Goal: Task Accomplishment & Management: Manage account settings

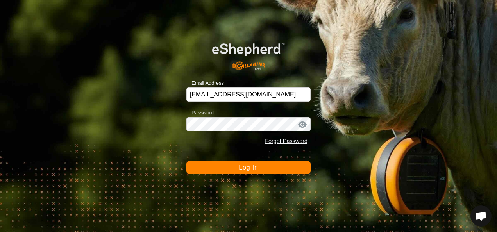
click at [253, 172] on button "Log In" at bounding box center [248, 167] width 124 height 13
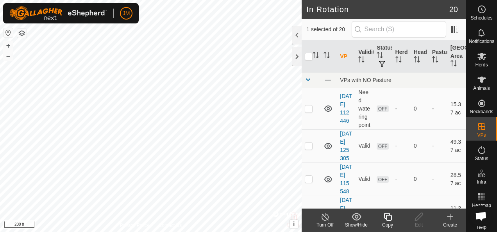
checkbox input "true"
checkbox input "false"
checkbox input "true"
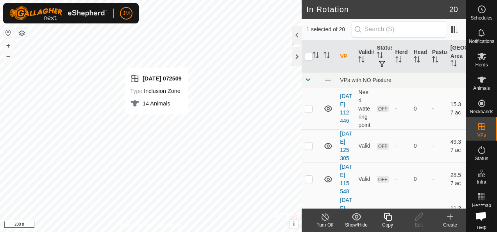
checkbox input "false"
click at [415, 218] on icon at bounding box center [419, 216] width 10 height 9
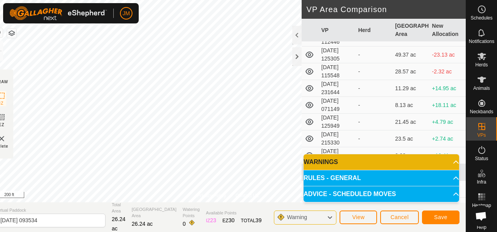
scroll to position [39, 0]
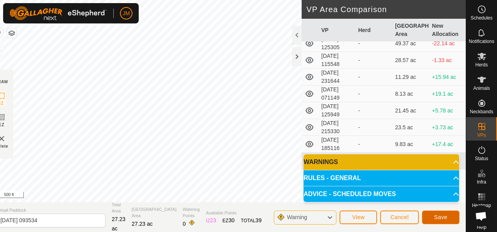
click at [451, 218] on button "Save" at bounding box center [441, 218] width 38 height 14
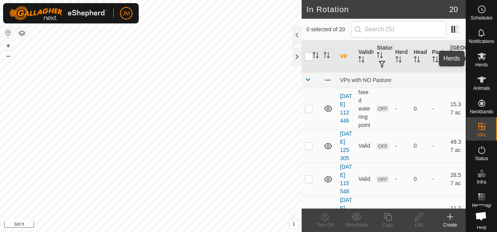
click at [483, 56] on es-mob-svg-icon at bounding box center [482, 56] width 14 height 13
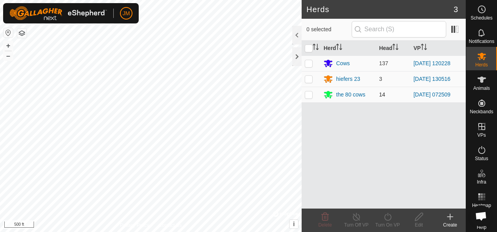
click at [309, 94] on p-checkbox at bounding box center [309, 94] width 8 height 6
checkbox input "true"
click at [388, 216] on icon at bounding box center [388, 216] width 10 height 9
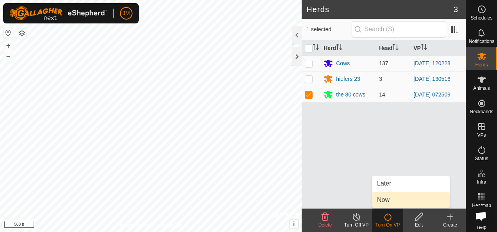
click at [387, 198] on link "Now" at bounding box center [410, 200] width 77 height 16
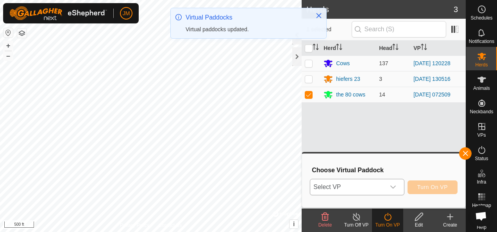
click at [396, 185] on icon "dropdown trigger" at bounding box center [393, 187] width 6 height 6
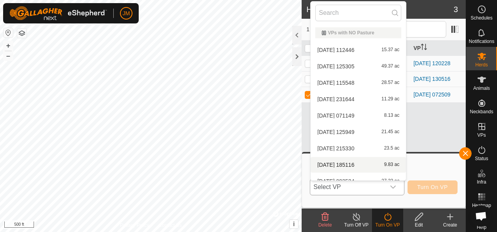
scroll to position [9, 0]
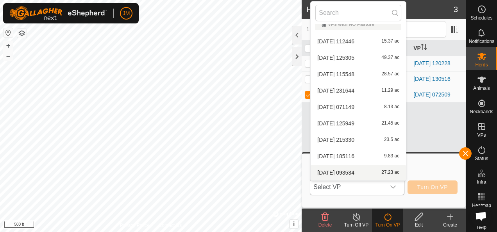
click at [337, 170] on li "[DATE] 093534 27.23 ac" at bounding box center [358, 173] width 95 height 16
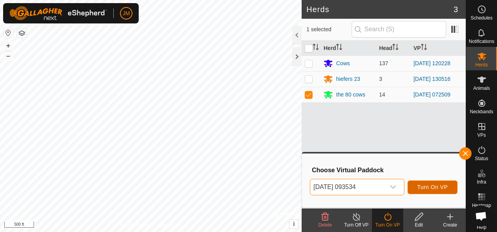
click at [437, 186] on span "Turn On VP" at bounding box center [432, 187] width 30 height 6
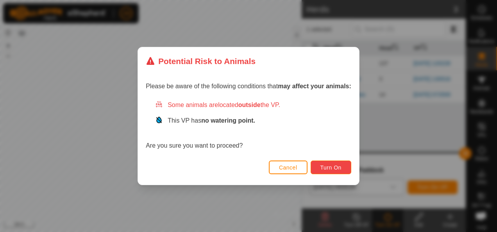
click at [331, 171] on button "Turn On" at bounding box center [331, 168] width 41 height 14
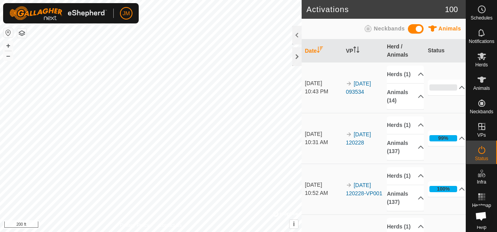
click at [134, 9] on div "JM Schedules Notifications Herds Animals Neckbands VPs Status Infra Heatmap Hel…" at bounding box center [248, 116] width 497 height 232
click at [478, 79] on icon at bounding box center [482, 80] width 9 height 6
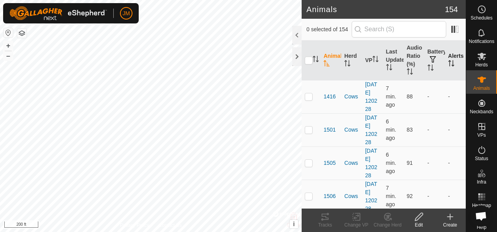
click at [448, 62] on icon "Activate to sort" at bounding box center [451, 63] width 6 height 6
click at [448, 60] on icon "Activate to sort" at bounding box center [451, 63] width 6 height 6
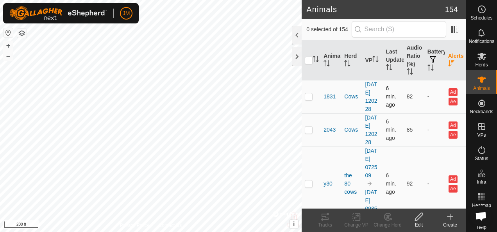
click at [306, 96] on td at bounding box center [311, 96] width 19 height 33
checkbox input "true"
click at [308, 133] on p-checkbox at bounding box center [309, 130] width 8 height 6
checkbox input "true"
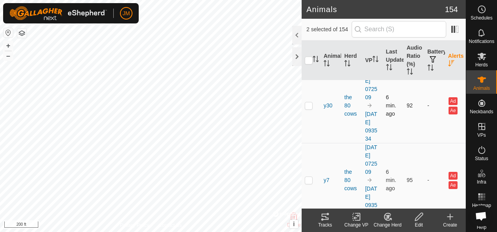
click at [308, 109] on p-checkbox at bounding box center [309, 105] width 8 height 6
checkbox input "true"
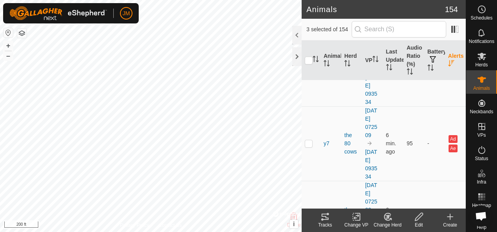
scroll to position [156, 0]
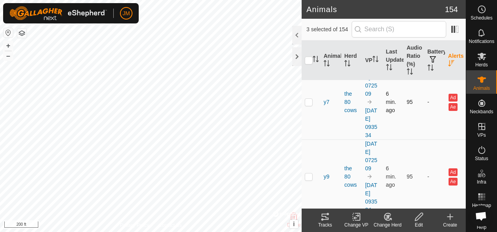
click at [312, 105] on p-checkbox at bounding box center [309, 102] width 8 height 6
checkbox input "true"
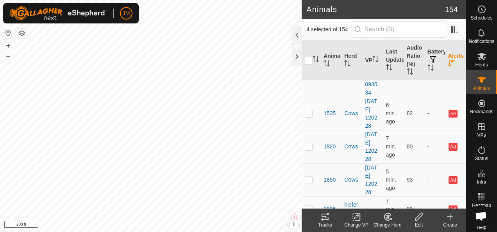
click at [307, 63] on p-checkbox at bounding box center [309, 59] width 8 height 6
checkbox input "true"
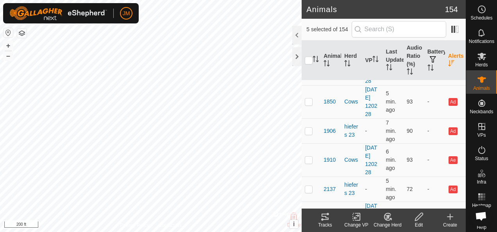
click at [309, 38] on p-checkbox at bounding box center [309, 35] width 8 height 6
checkbox input "true"
click at [308, 72] on p-checkbox at bounding box center [309, 68] width 8 height 6
checkbox input "true"
click at [308, 105] on p-checkbox at bounding box center [309, 101] width 8 height 6
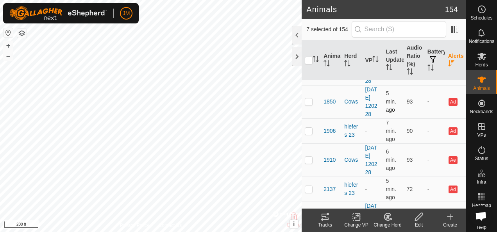
checkbox input "true"
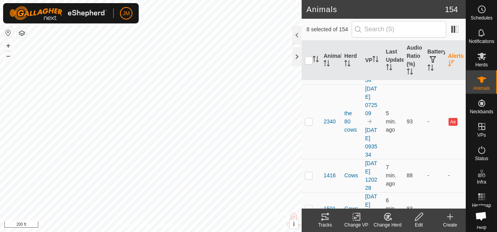
scroll to position [547, 0]
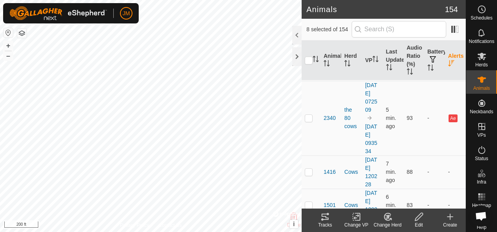
click at [308, 47] on p-checkbox at bounding box center [309, 43] width 8 height 6
checkbox input "true"
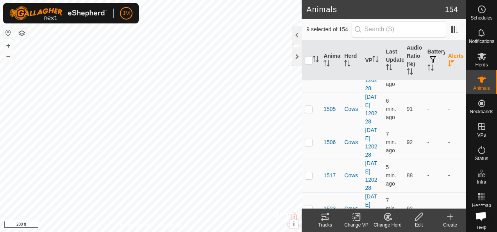
scroll to position [664, 0]
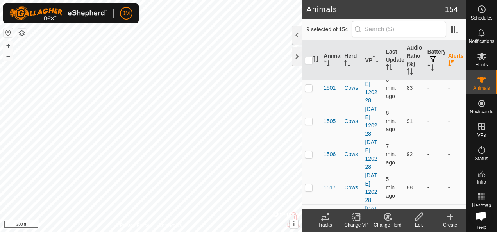
click at [308, 4] on p-checkbox at bounding box center [309, 1] width 8 height 6
checkbox input "true"
click at [326, 216] on icon at bounding box center [325, 216] width 9 height 9
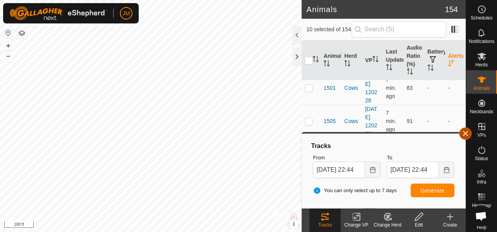
click at [469, 133] on button "button" at bounding box center [465, 133] width 13 height 13
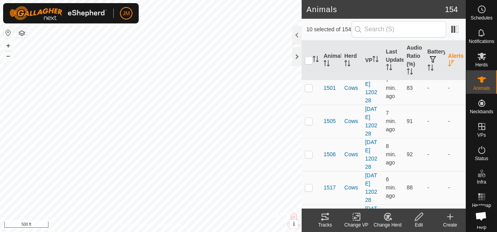
click at [141, 232] on html "JM Schedules Notifications Herds Animals Neckbands VPs Status Infra Heatmap Hel…" at bounding box center [248, 116] width 497 height 232
